Goal: Task Accomplishment & Management: Complete application form

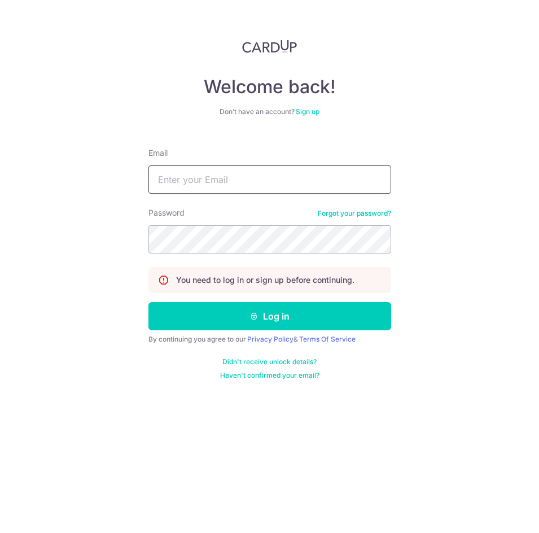
click at [231, 189] on input "Email" at bounding box center [269, 179] width 243 height 28
type input "[EMAIL_ADDRESS][DOMAIN_NAME]"
click at [148, 302] on button "Log in" at bounding box center [269, 316] width 243 height 28
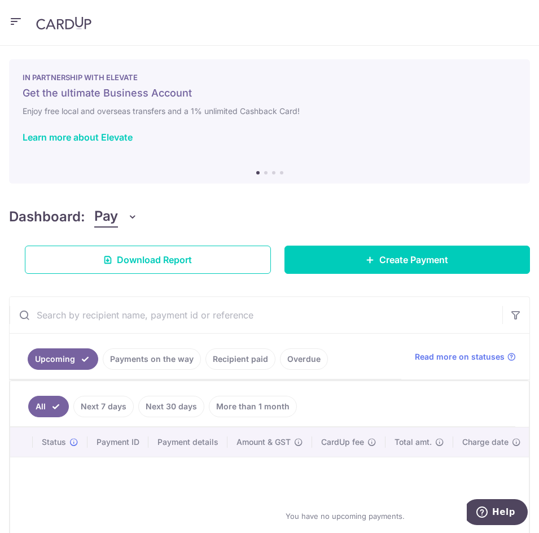
click at [20, 34] on header at bounding box center [269, 23] width 539 height 46
click at [19, 21] on icon "button" at bounding box center [16, 22] width 14 height 14
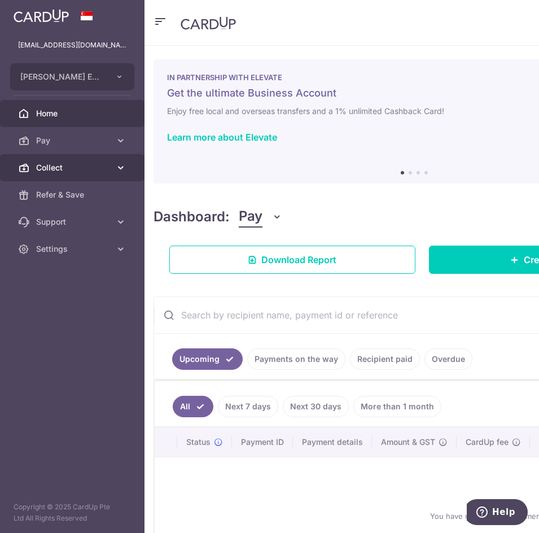
click at [99, 168] on span "Collect" at bounding box center [73, 167] width 75 height 11
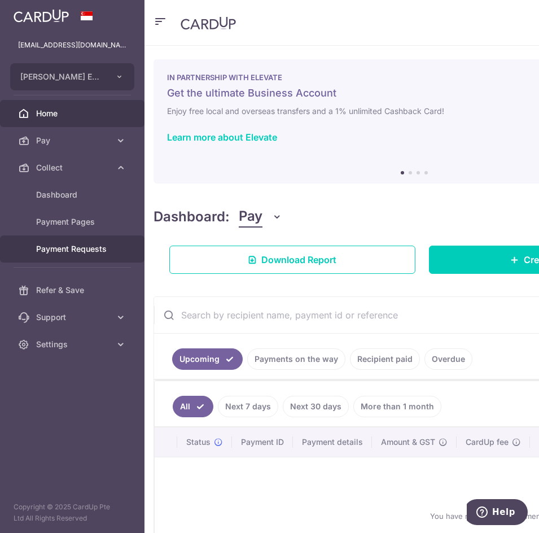
click at [82, 244] on span "Payment Requests" at bounding box center [73, 248] width 75 height 11
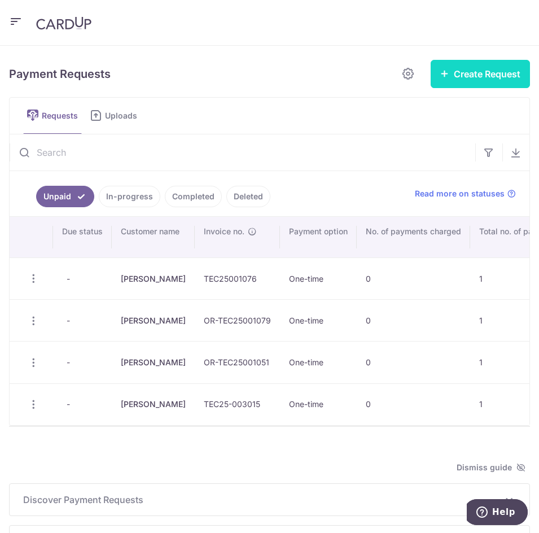
click at [467, 76] on button "Create Request" at bounding box center [480, 74] width 99 height 28
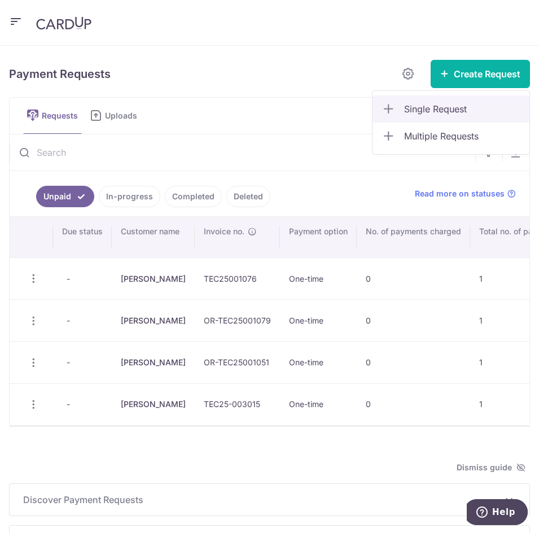
click at [448, 105] on span "Single Request" at bounding box center [462, 109] width 116 height 14
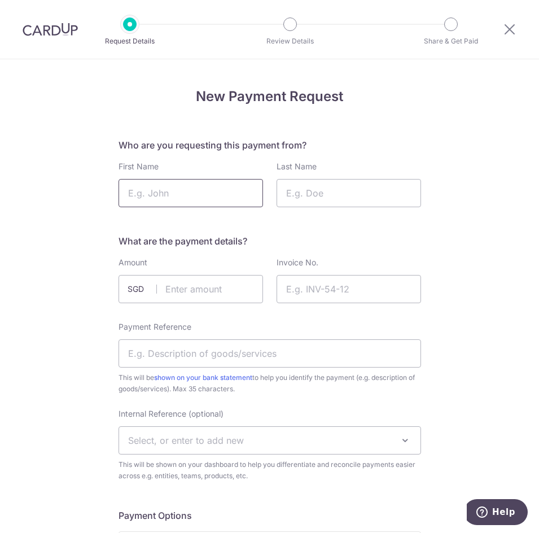
click at [208, 195] on input "First Name" at bounding box center [191, 193] width 145 height 28
drag, startPoint x: 207, startPoint y: 194, endPoint x: 85, endPoint y: 200, distance: 121.6
type input "Rui Jia"
click at [314, 194] on input "Last Name" at bounding box center [349, 193] width 145 height 28
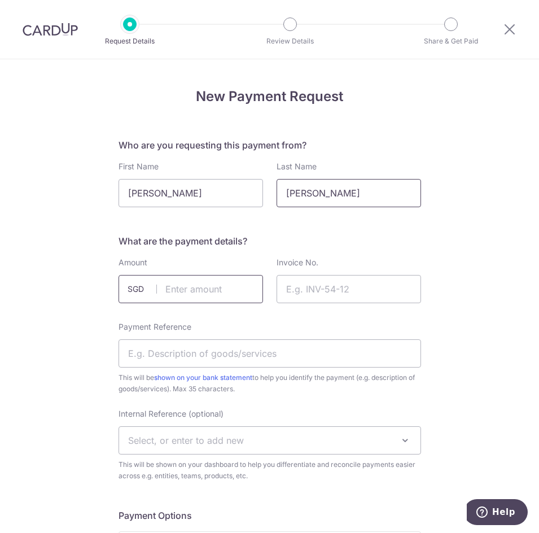
type input "Moy"
click at [222, 287] on input "text" at bounding box center [191, 289] width 145 height 28
type input "545.00"
click at [323, 279] on input "Invoice No." at bounding box center [349, 289] width 145 height 28
paste input "OR-TEC25001106"
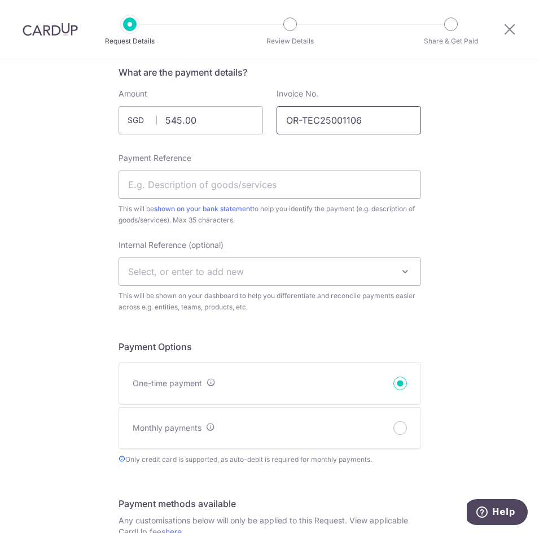
scroll to position [169, 0]
type input "OR-TEC25001106"
click at [213, 178] on input "Payment Reference" at bounding box center [270, 184] width 303 height 28
type input "Right lens replacement"
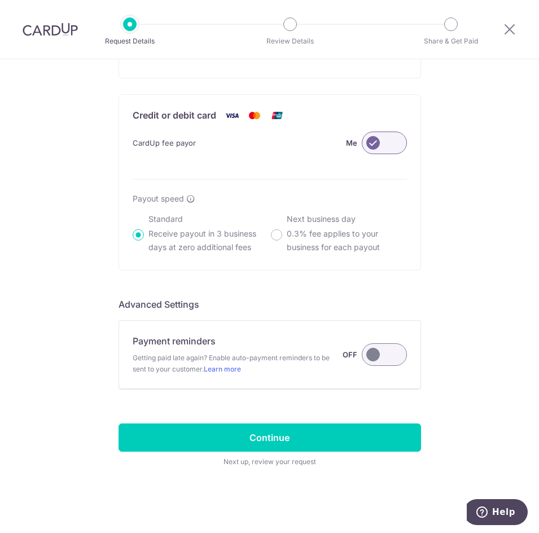
scroll to position [724, 0]
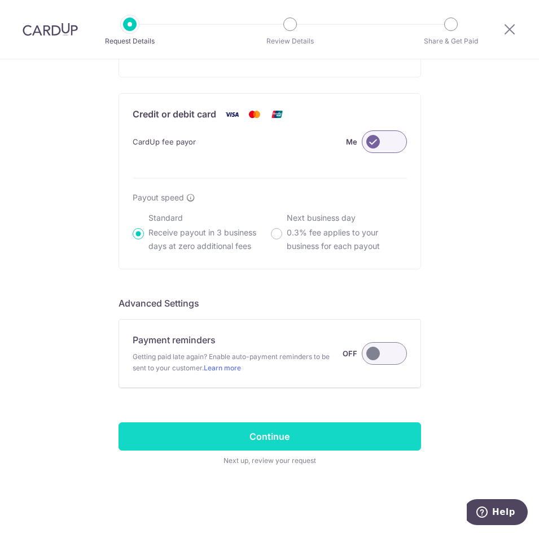
click at [257, 435] on input "Continue" at bounding box center [270, 436] width 303 height 28
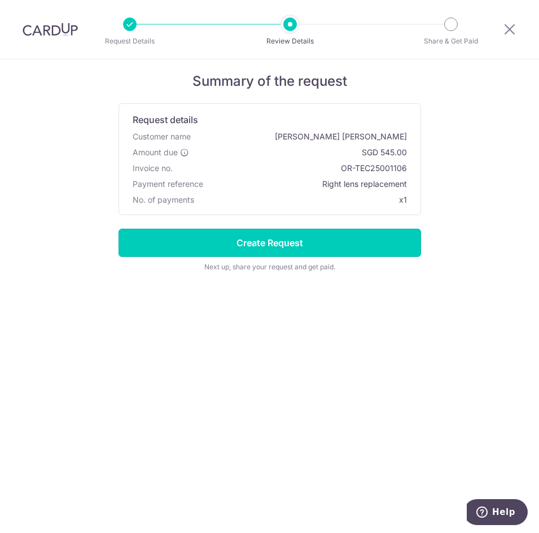
click at [283, 254] on input "Create Request" at bounding box center [270, 243] width 303 height 28
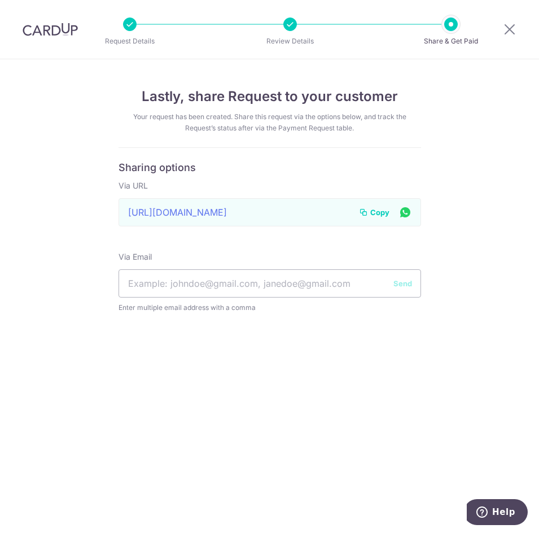
click at [376, 211] on span "Copy" at bounding box center [379, 212] width 19 height 11
